Goal: Navigation & Orientation: Find specific page/section

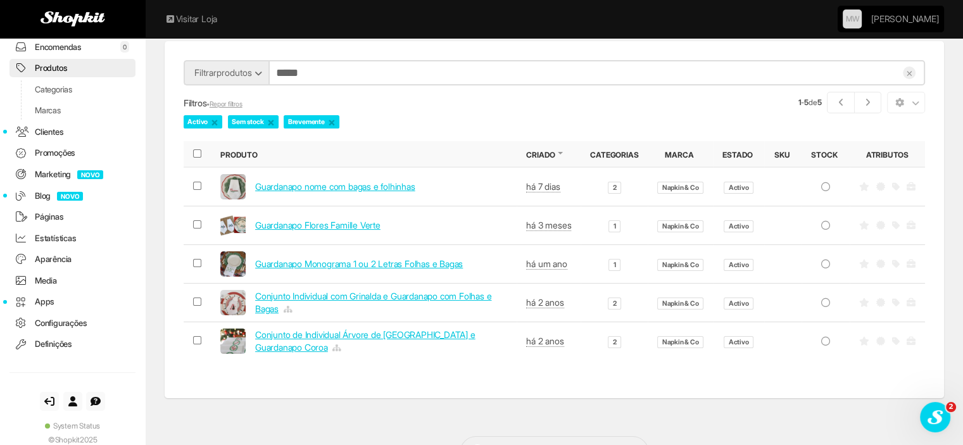
click at [41, 171] on link "Marketing NOVO" at bounding box center [72, 174] width 126 height 18
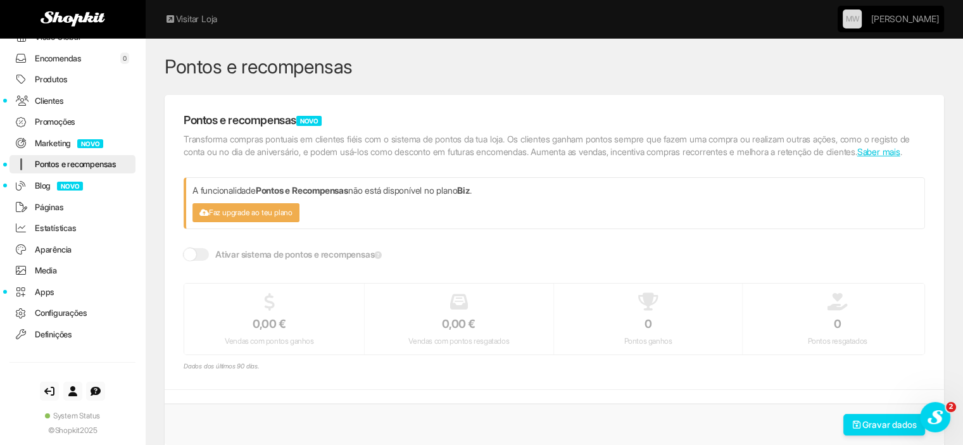
click at [37, 184] on link "Blog NOVO" at bounding box center [72, 186] width 126 height 18
